Goal: Task Accomplishment & Management: Manage account settings

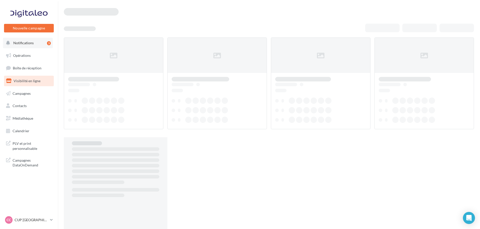
click at [33, 44] on button "Notifications 3" at bounding box center [28, 43] width 50 height 11
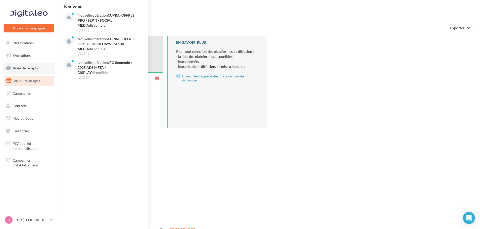
click at [35, 69] on span "Boîte de réception" at bounding box center [27, 68] width 29 height 4
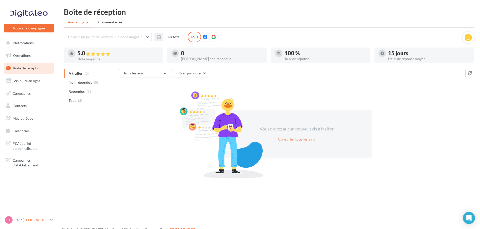
click at [26, 223] on div "CC CUP CHERBOURG cupra-[GEOGRAPHIC_DATA]" at bounding box center [26, 220] width 43 height 8
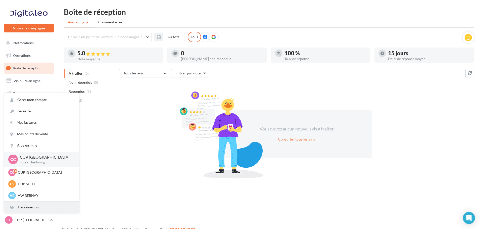
click at [28, 206] on div "Déconnexion" at bounding box center [41, 207] width 75 height 11
